Goal: Information Seeking & Learning: Learn about a topic

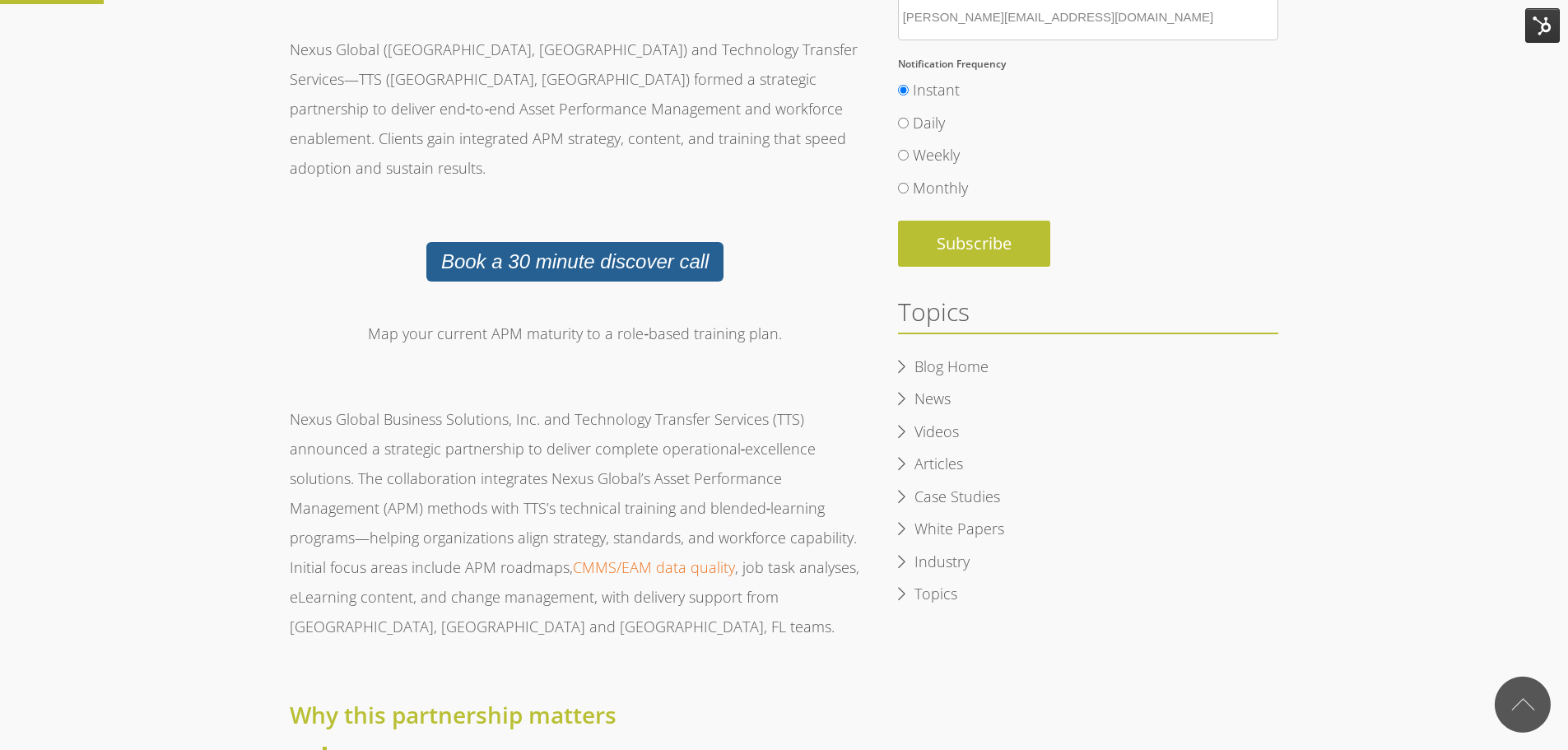
scroll to position [329, 0]
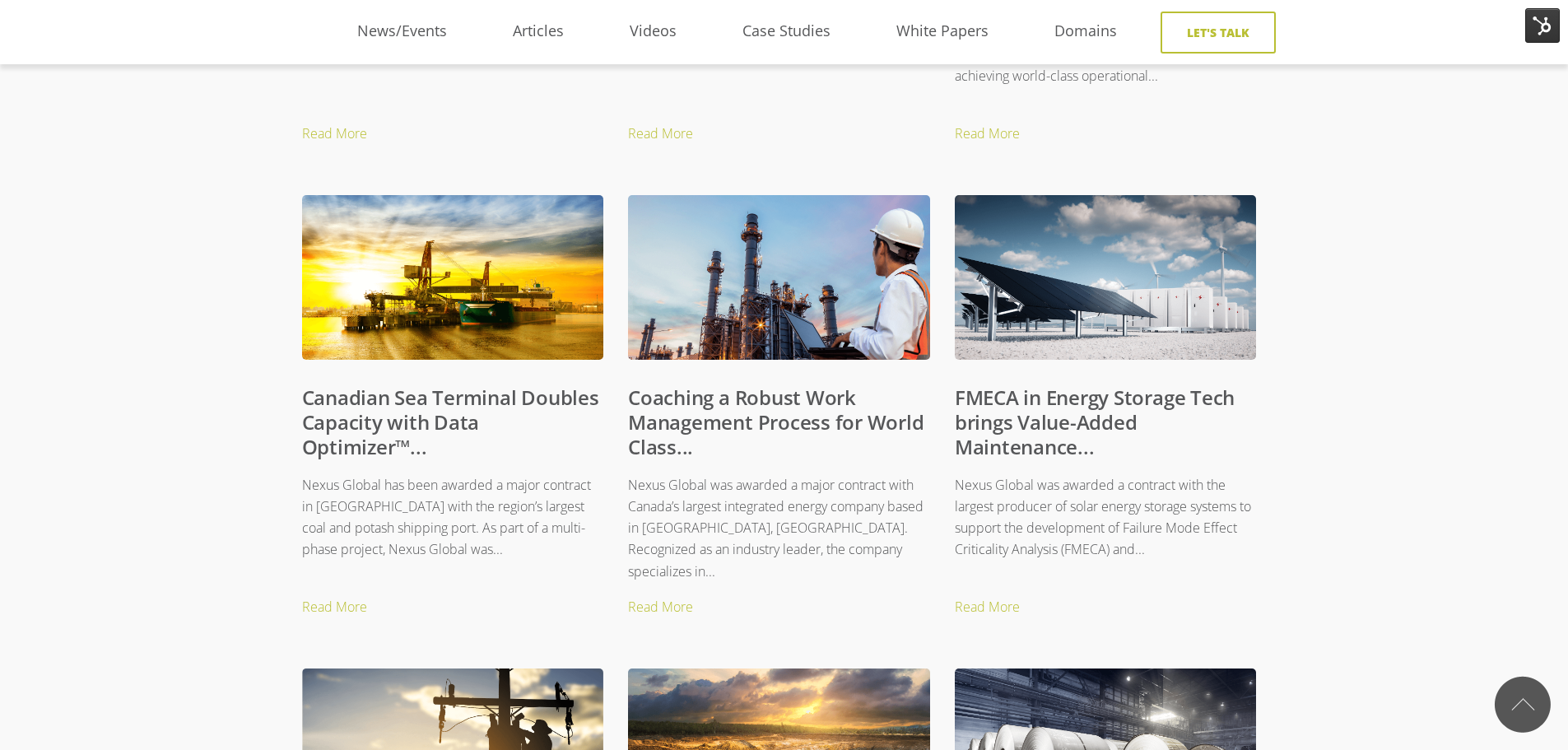
scroll to position [1072, 13]
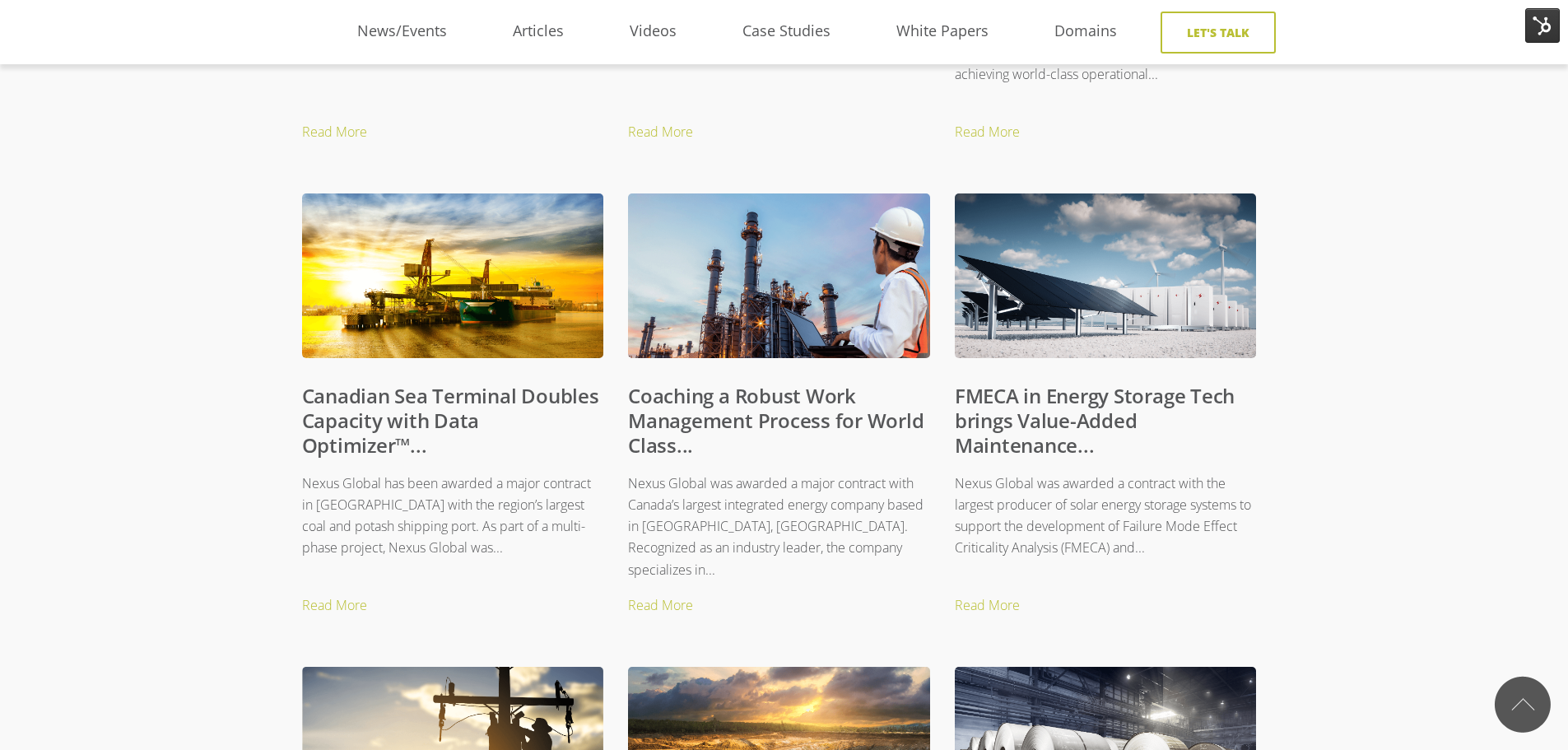
click at [1072, 409] on link "FMECA in Energy Storage Tech brings Value-Added Maintenance..." at bounding box center [1094, 420] width 280 height 77
